Goal: Transaction & Acquisition: Book appointment/travel/reservation

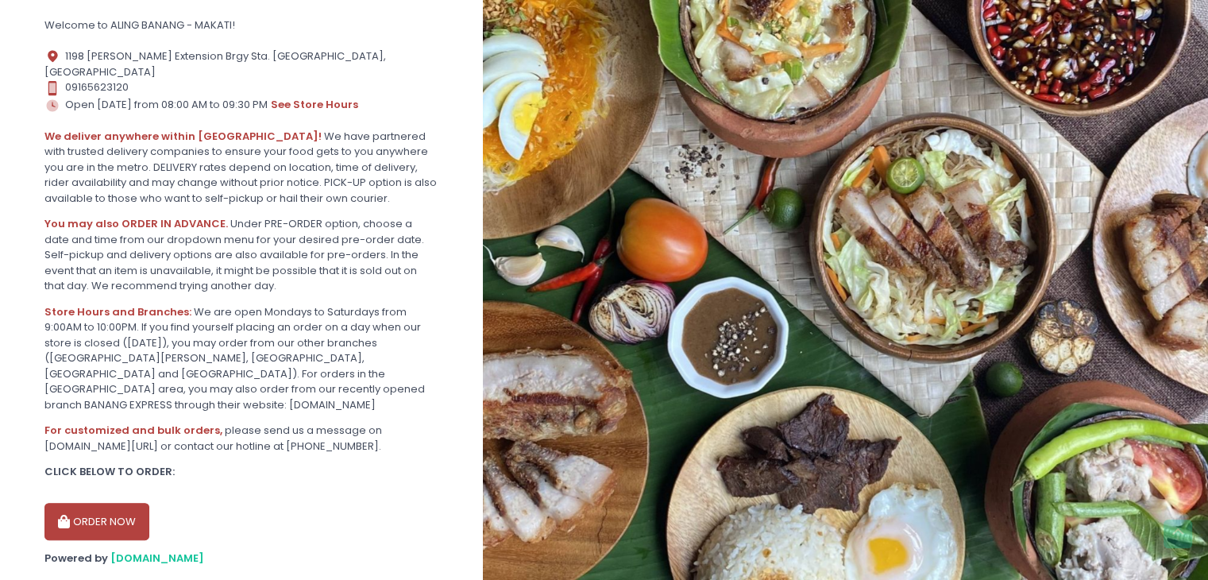
scroll to position [341, 0]
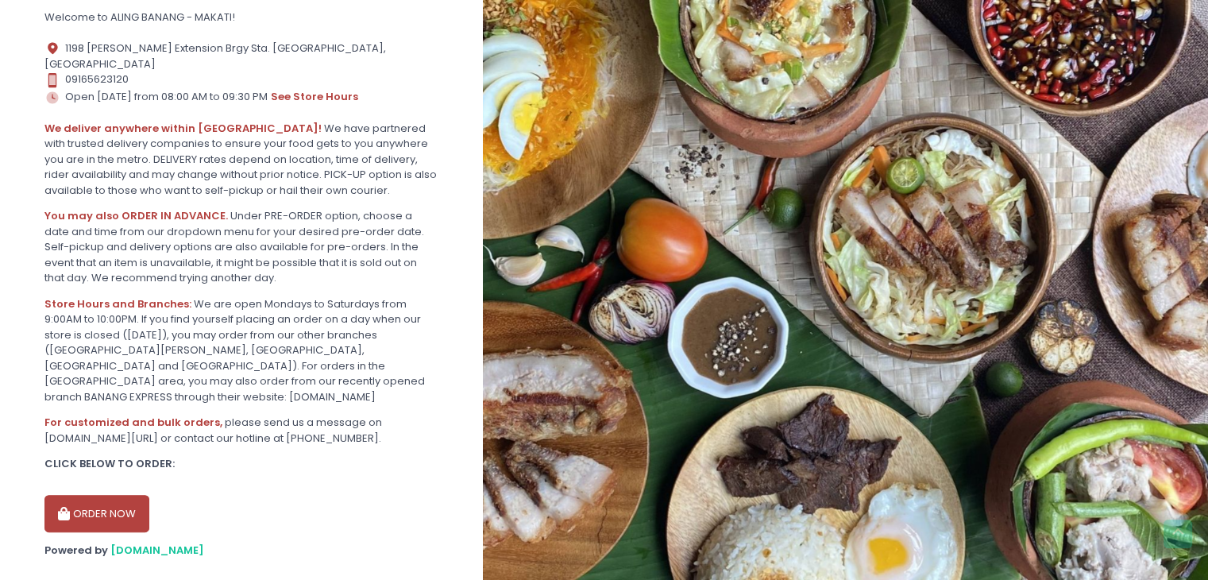
click at [100, 495] on button "ORDER NOW" at bounding box center [96, 514] width 105 height 38
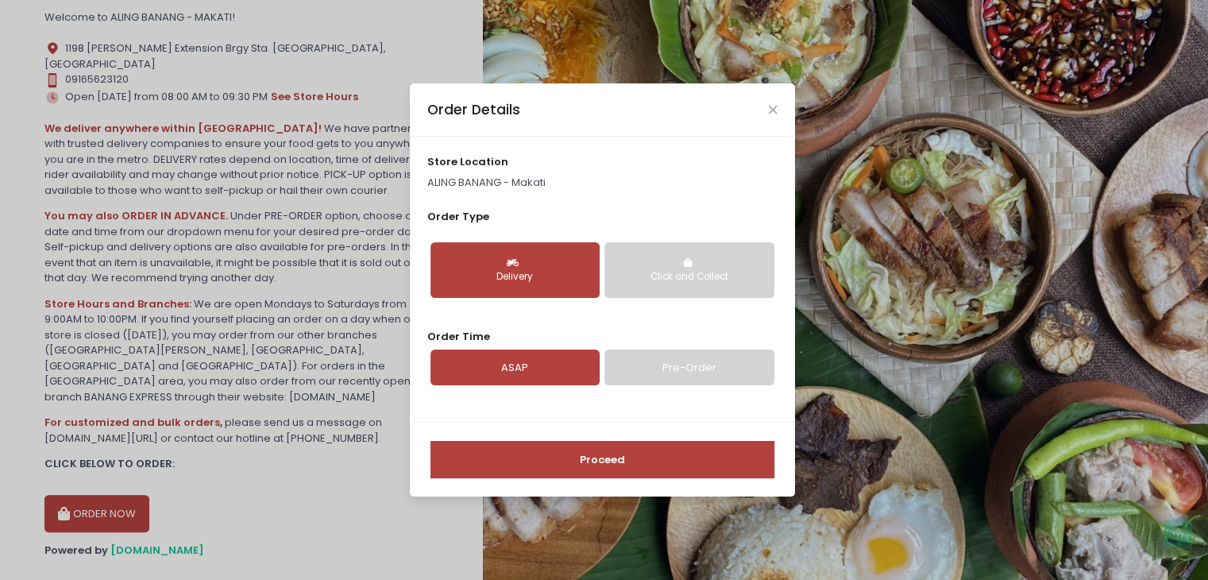
click at [684, 372] on link "Pre-Order" at bounding box center [688, 367] width 169 height 37
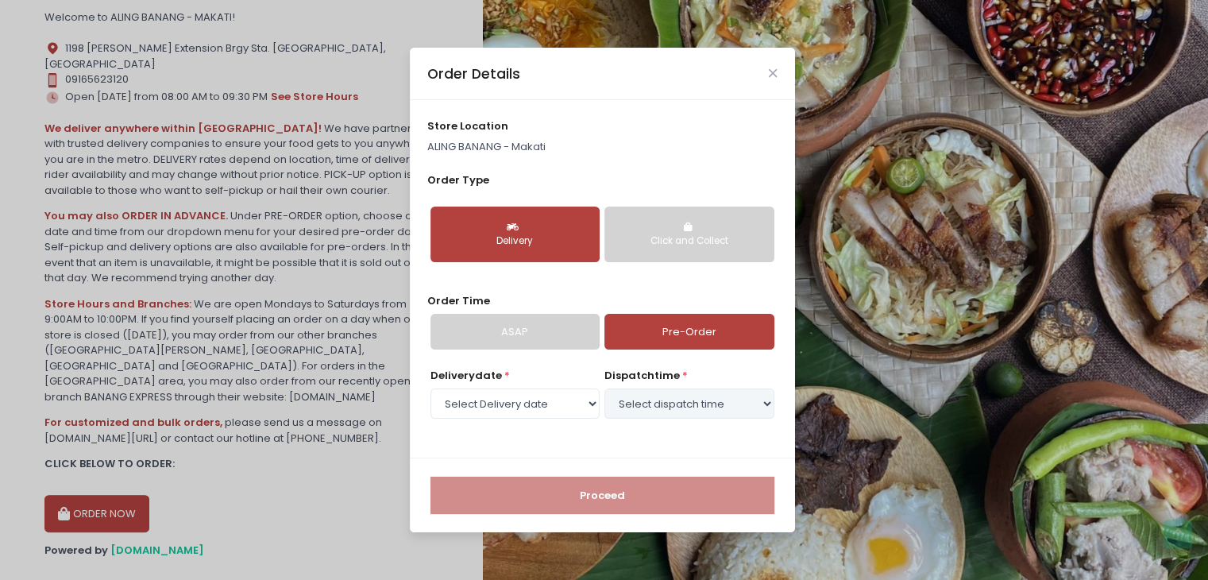
select select "2025-09-05"
click at [765, 403] on select "Select dispatch time 10:30 AM - 11:00 AM 11:00 AM - 11:30 AM 11:30 AM - 12:00 P…" at bounding box center [688, 403] width 169 height 30
click at [604, 388] on select "Select dispatch time 10:30 AM - 11:00 AM 11:00 AM - 11:30 AM 11:30 AM - 12:00 P…" at bounding box center [688, 403] width 169 height 30
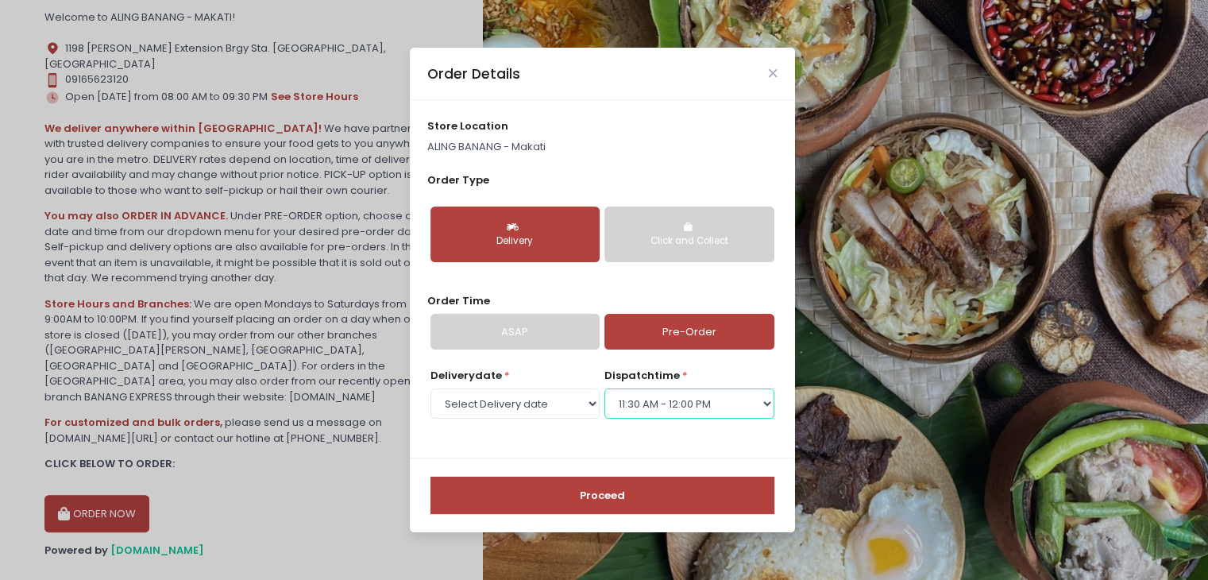
click at [765, 404] on select "Select dispatch time 10:30 AM - 11:00 AM 11:00 AM - 11:30 AM 11:30 AM - 12:00 P…" at bounding box center [688, 403] width 169 height 30
click at [604, 388] on select "Select dispatch time 10:30 AM - 11:00 AM 11:00 AM - 11:30 AM 11:30 AM - 12:00 P…" at bounding box center [688, 403] width 169 height 30
click at [770, 406] on select "Select dispatch time 10:30 AM - 11:00 AM 11:00 AM - 11:30 AM 11:30 AM - 12:00 P…" at bounding box center [688, 403] width 169 height 30
select select "12:30"
click at [604, 388] on select "Select dispatch time 10:30 AM - 11:00 AM 11:00 AM - 11:30 AM 11:30 AM - 12:00 P…" at bounding box center [688, 403] width 169 height 30
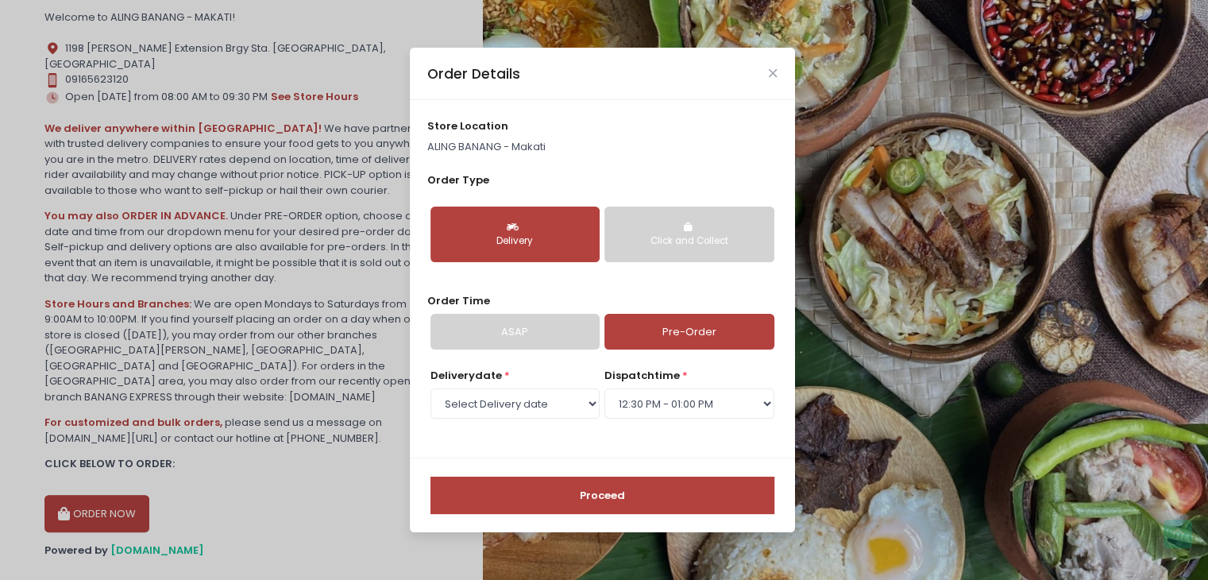
click at [599, 496] on button "Proceed" at bounding box center [602, 495] width 344 height 38
